Goal: Information Seeking & Learning: Learn about a topic

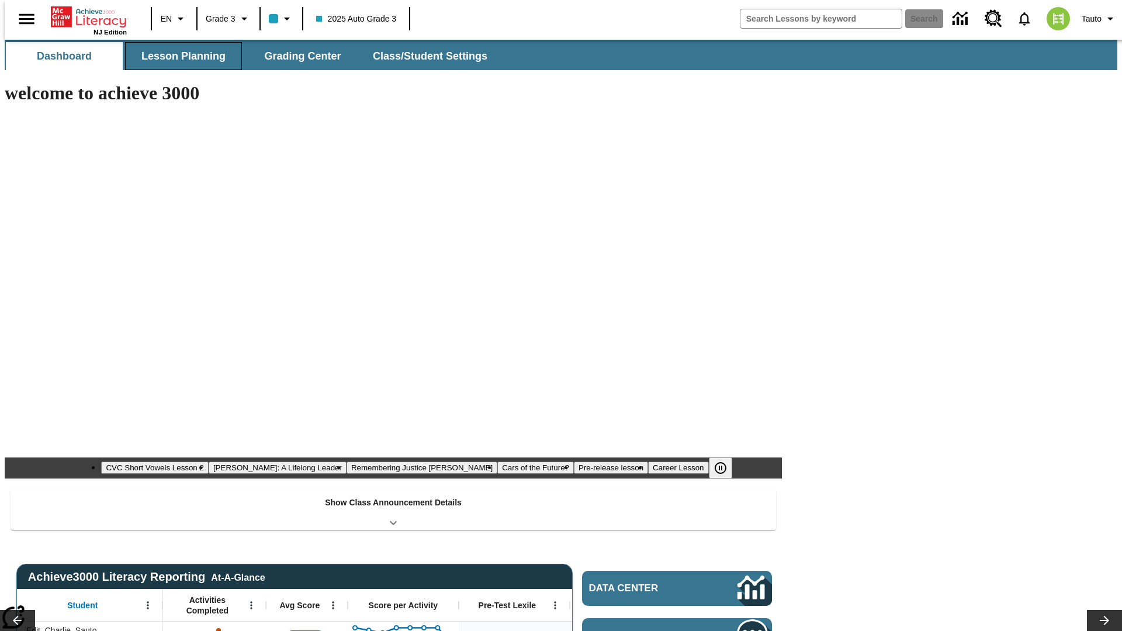
click at [179, 56] on span "Lesson Planning" at bounding box center [183, 56] width 84 height 13
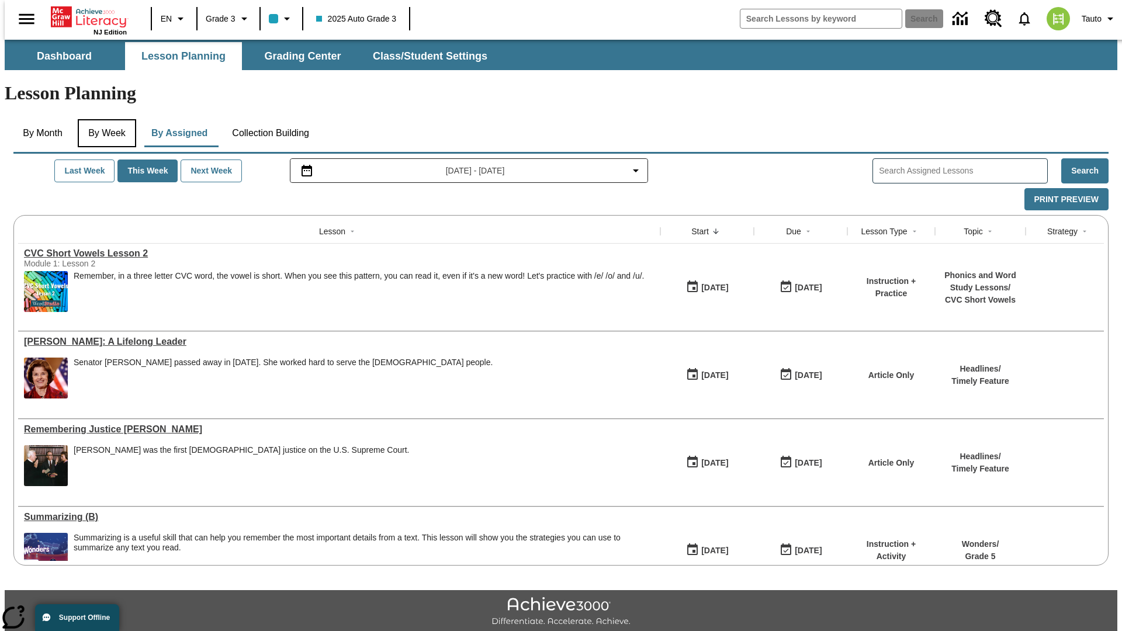
click at [105, 119] on button "By Week" at bounding box center [107, 133] width 58 height 28
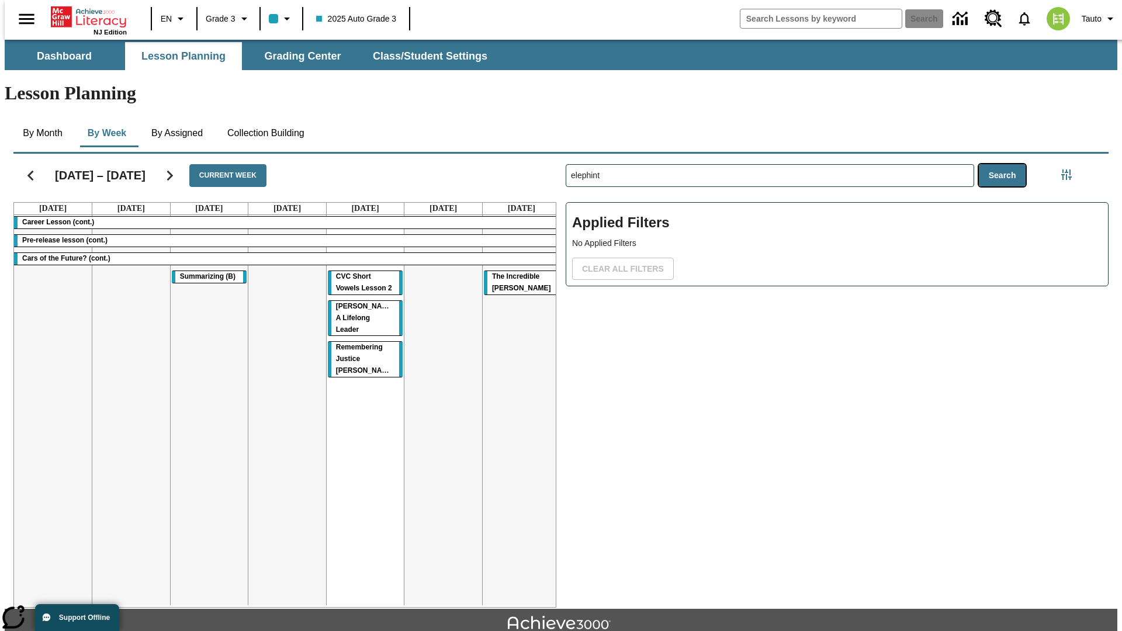
click at [1005, 164] on button "Search" at bounding box center [1002, 175] width 47 height 23
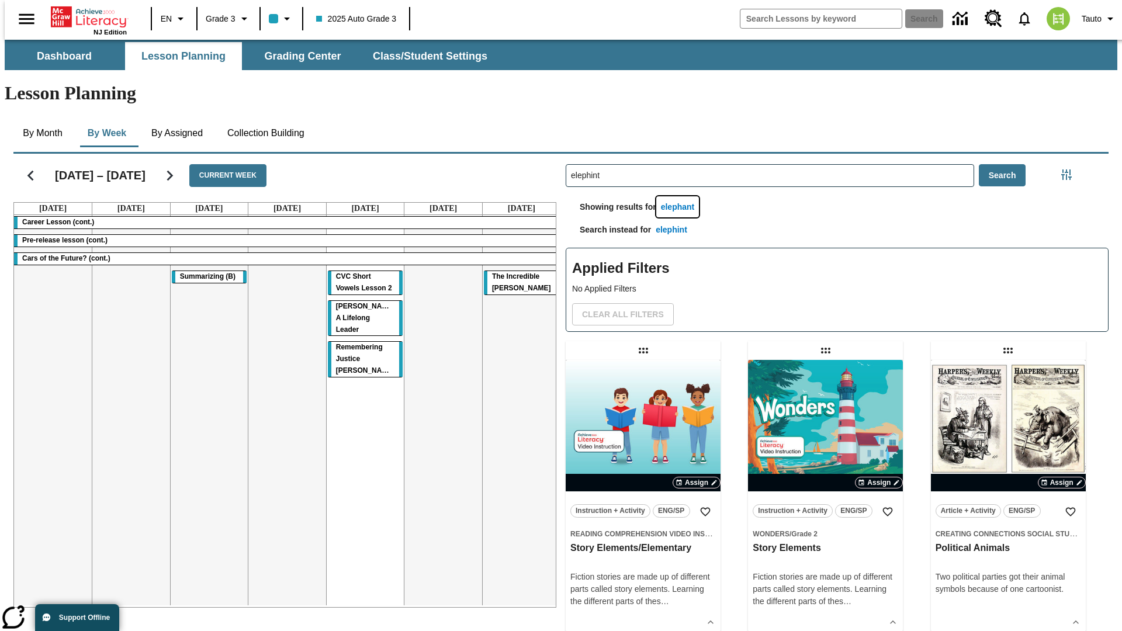
click at [679, 196] on button "elephant" at bounding box center [677, 207] width 43 height 22
type input "elephant"
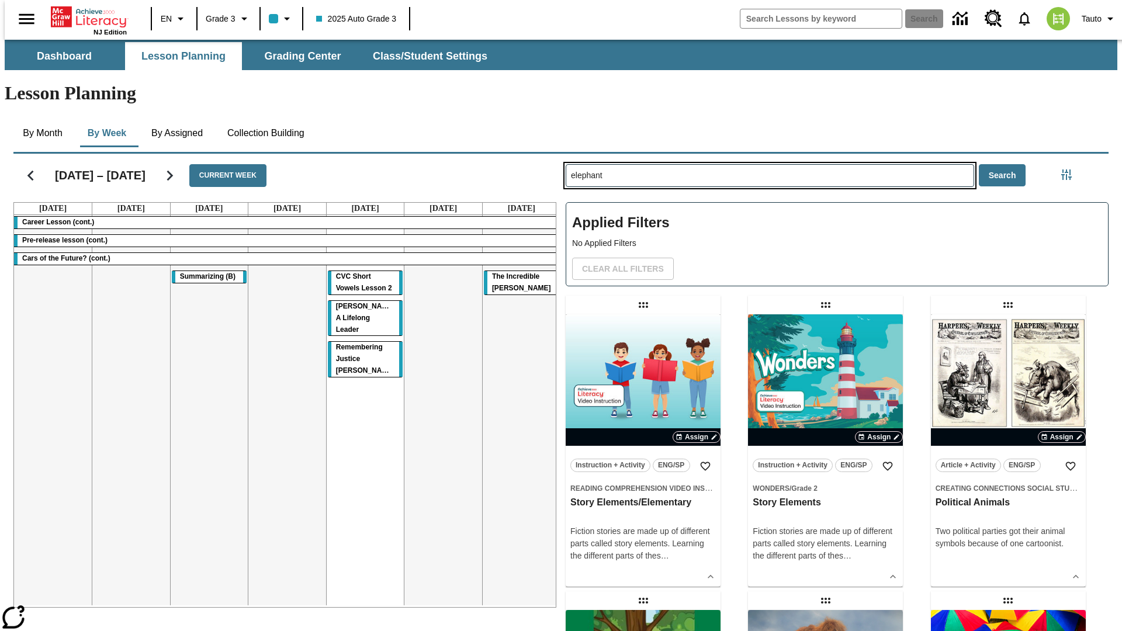
type input "elephint"
